Goal: Transaction & Acquisition: Purchase product/service

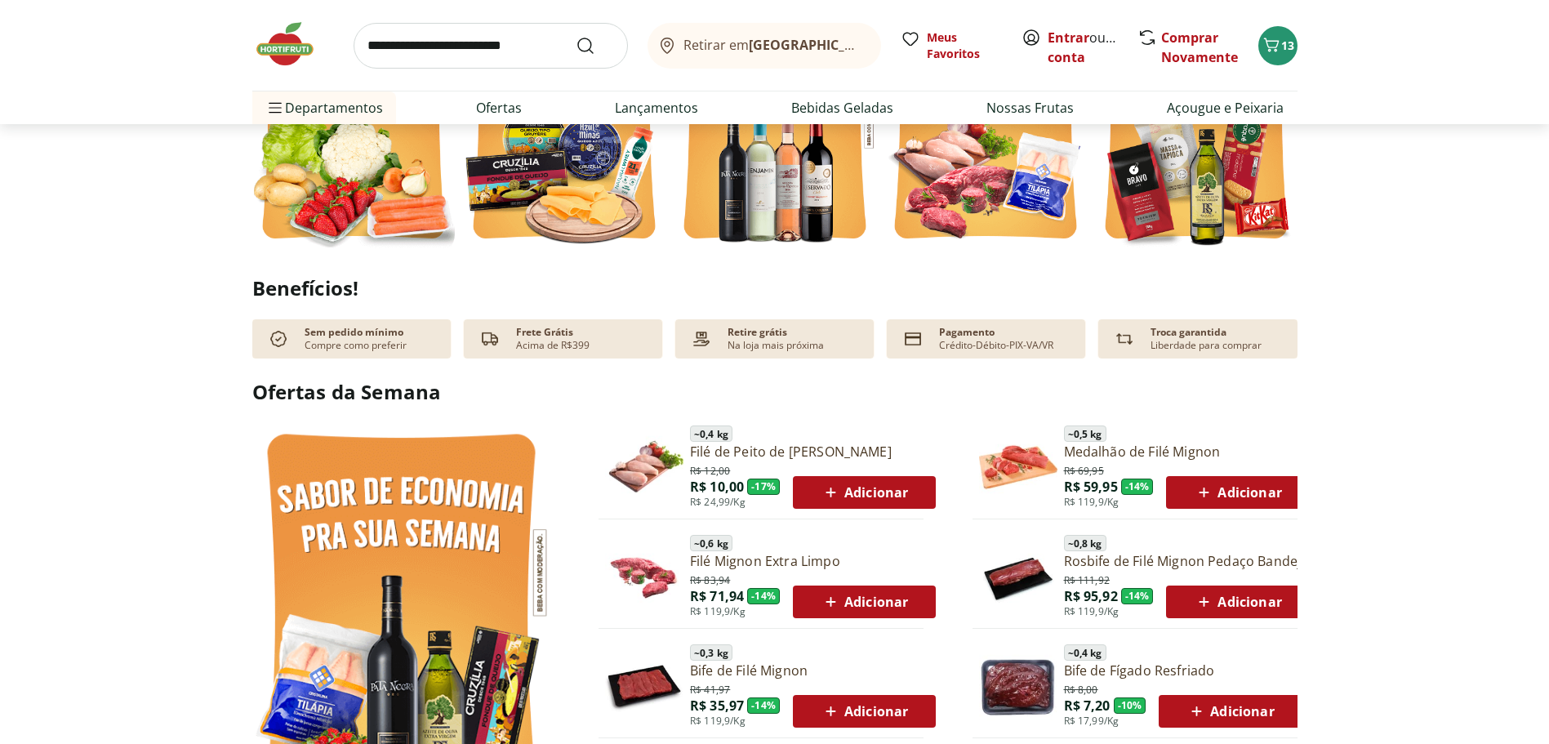
scroll to position [0, 1051]
click at [1282, 46] on span "13" at bounding box center [1287, 46] width 13 height 16
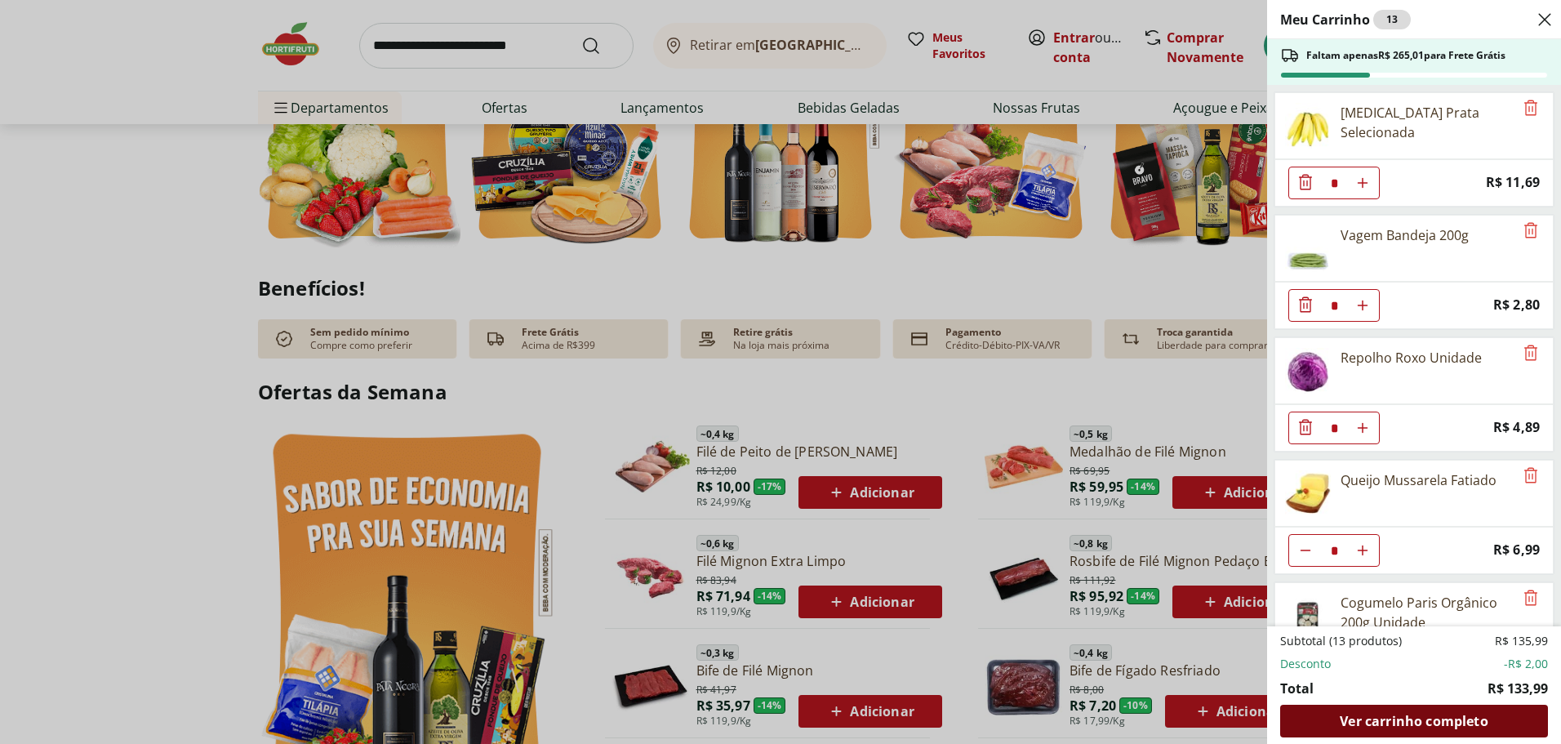
click at [1400, 715] on span "Ver carrinho completo" at bounding box center [1414, 720] width 148 height 13
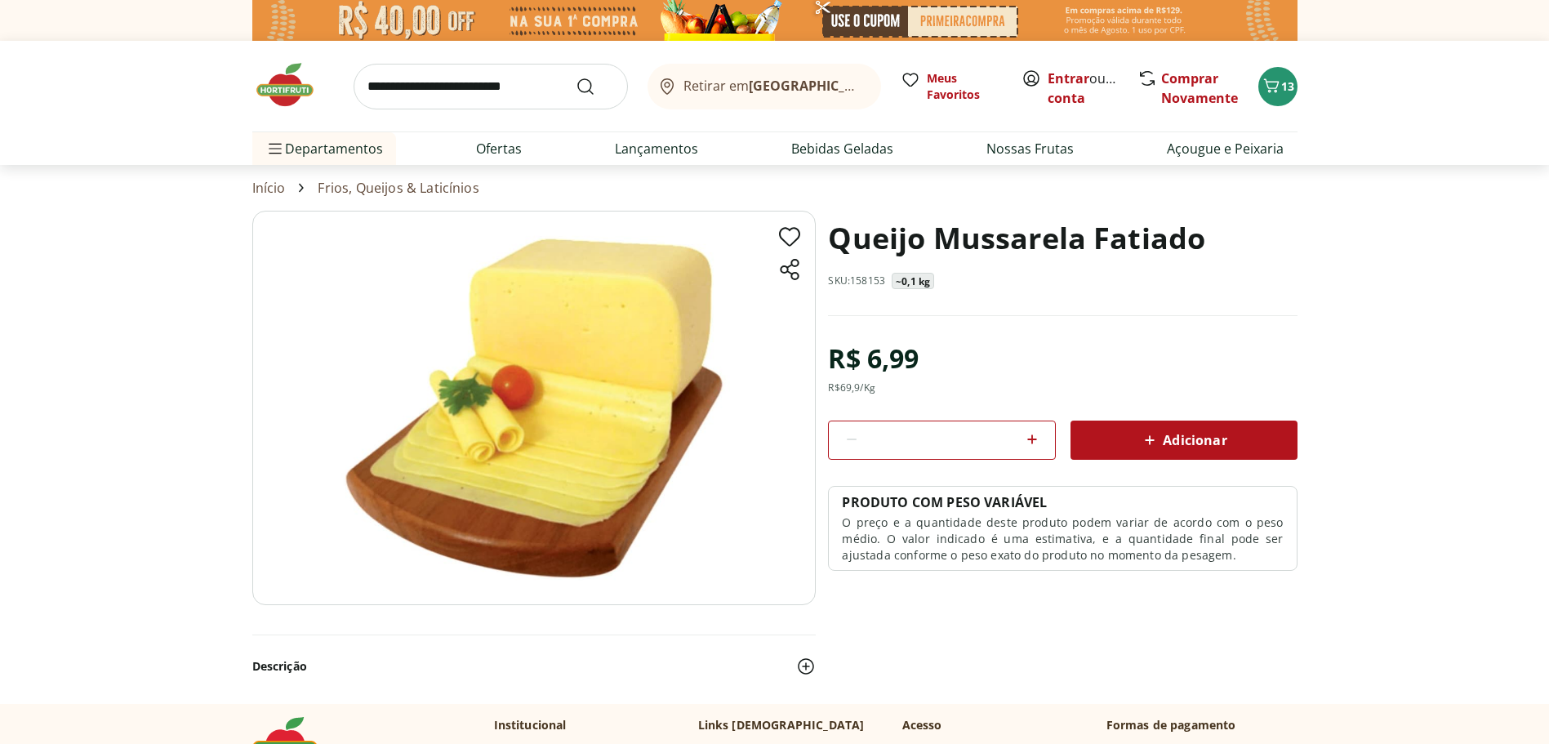
click at [904, 283] on p "~0,1 kg" at bounding box center [913, 281] width 34 height 13
click at [926, 281] on p "~0,1 kg" at bounding box center [913, 281] width 34 height 13
click at [1151, 438] on icon at bounding box center [1151, 441] width 10 height 10
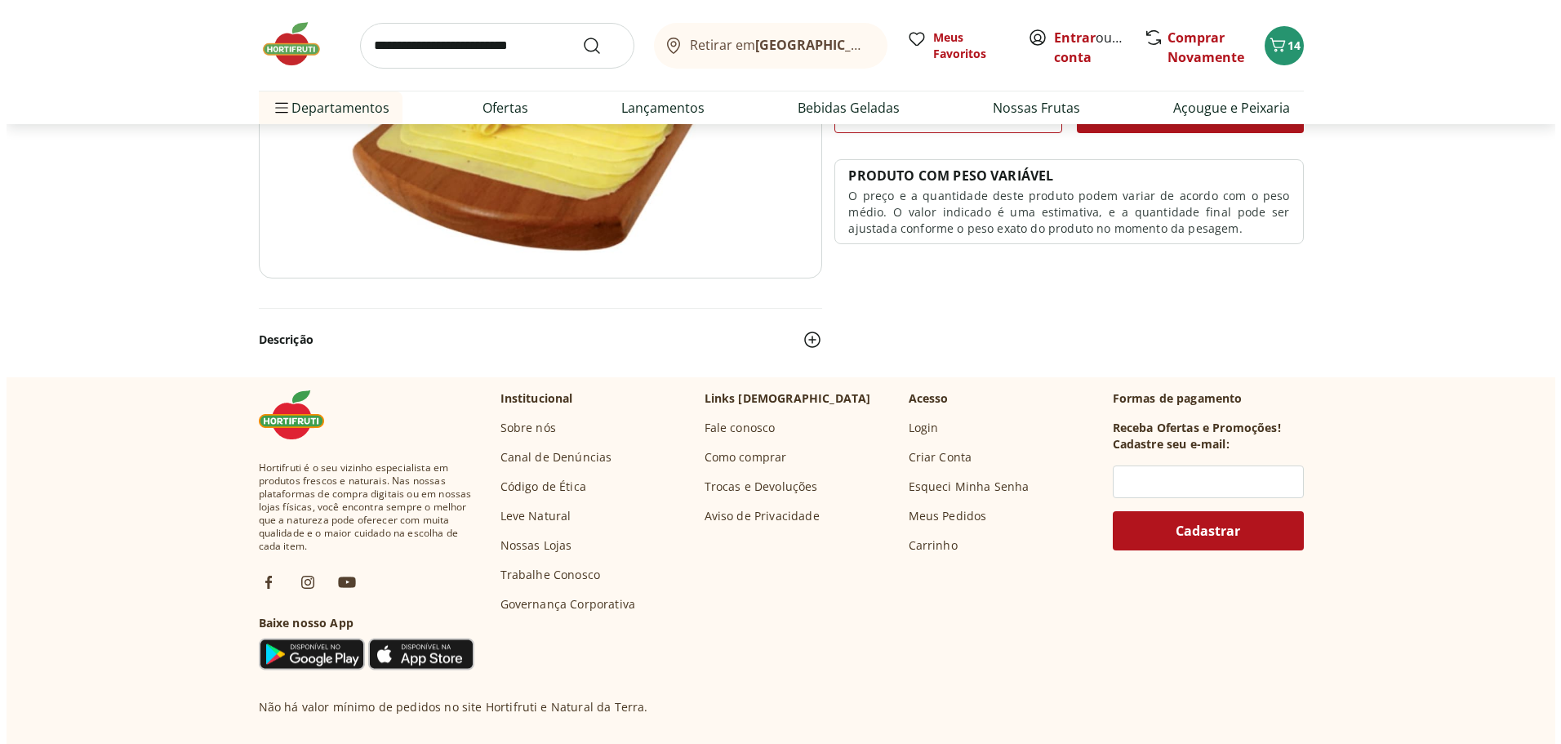
scroll to position [82, 0]
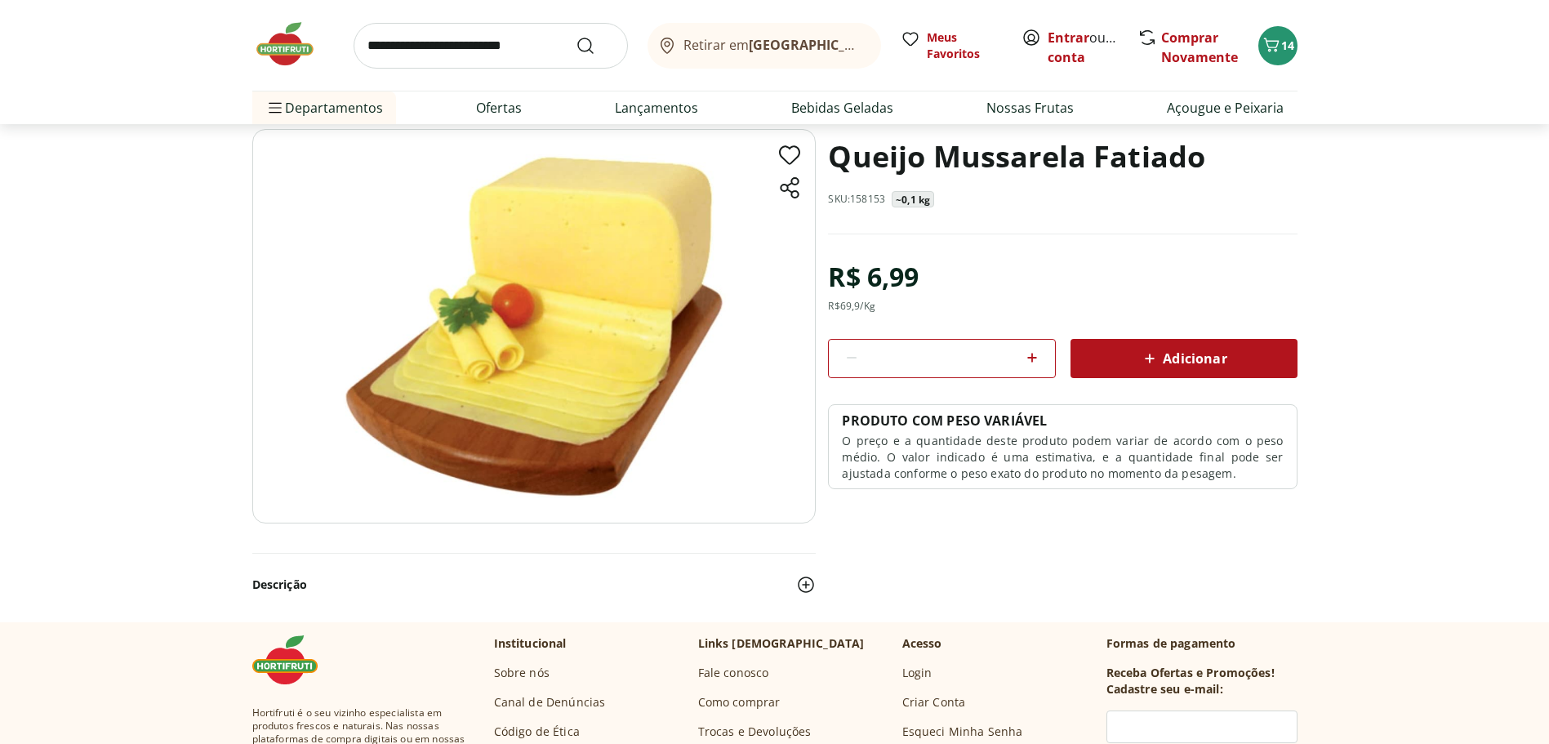
click at [1071, 474] on p "O preço e a quantidade deste produto podem variar de acordo com o peso médio. O…" at bounding box center [1062, 457] width 441 height 49
click at [1275, 46] on icon "Carrinho" at bounding box center [1272, 45] width 20 height 20
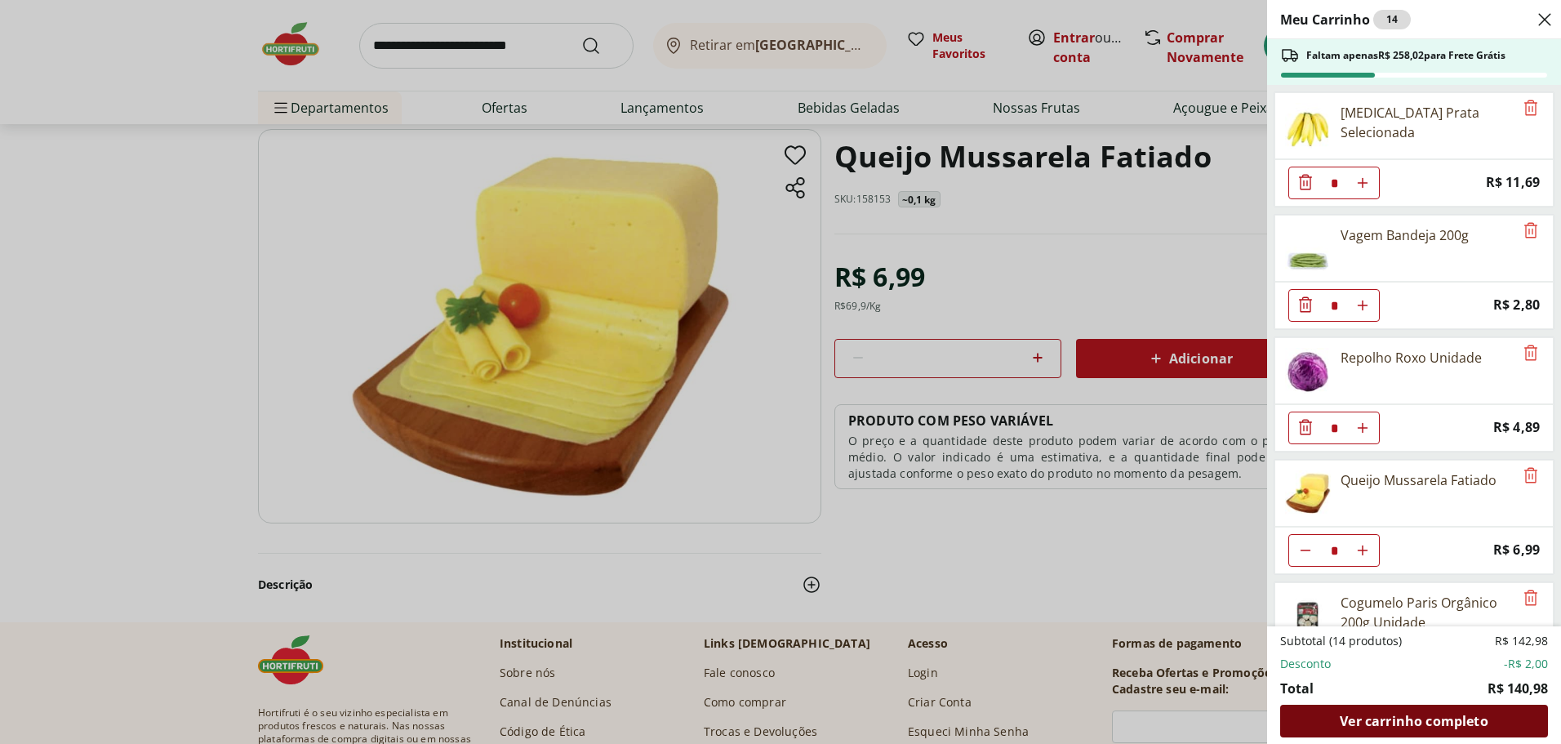
click at [1401, 722] on span "Ver carrinho completo" at bounding box center [1414, 720] width 148 height 13
